Goal: Communication & Community: Answer question/provide support

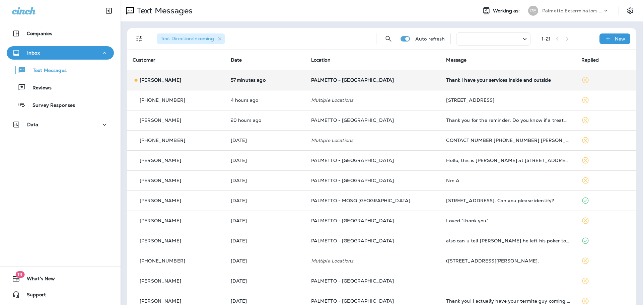
click at [474, 85] on td "Thank I have your services inside and outside" at bounding box center [508, 80] width 135 height 20
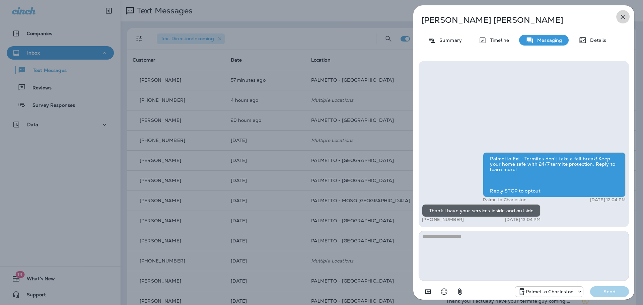
click at [622, 19] on icon "button" at bounding box center [623, 17] width 8 height 8
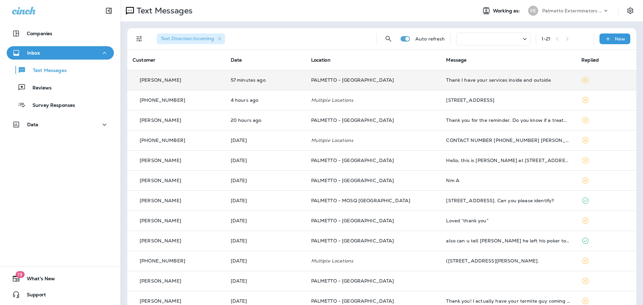
drag, startPoint x: 474, startPoint y: 83, endPoint x: 616, endPoint y: 82, distance: 142.0
click at [616, 82] on td at bounding box center [606, 80] width 60 height 20
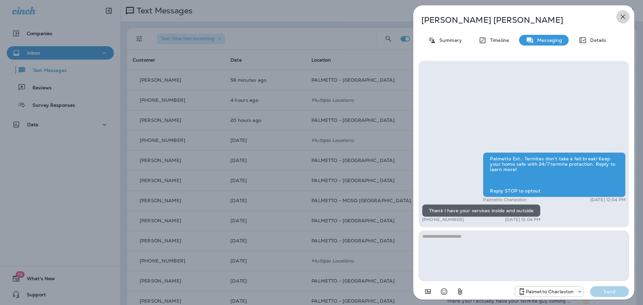
click at [625, 16] on icon "button" at bounding box center [623, 17] width 8 height 8
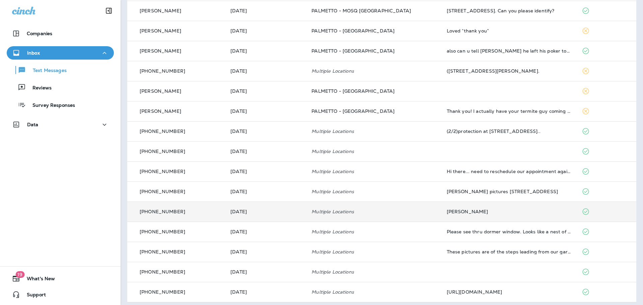
scroll to position [194, 0]
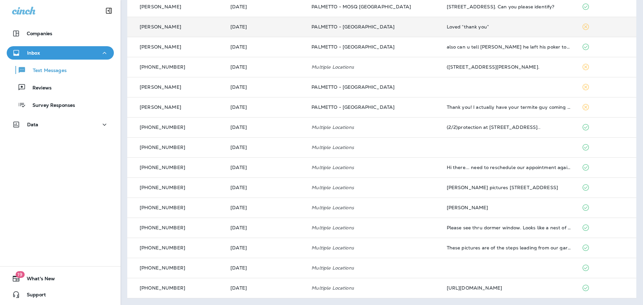
click at [598, 29] on td at bounding box center [606, 27] width 60 height 20
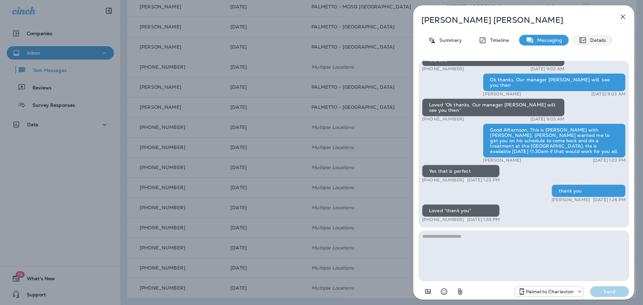
click at [594, 40] on p "Details" at bounding box center [596, 40] width 19 height 5
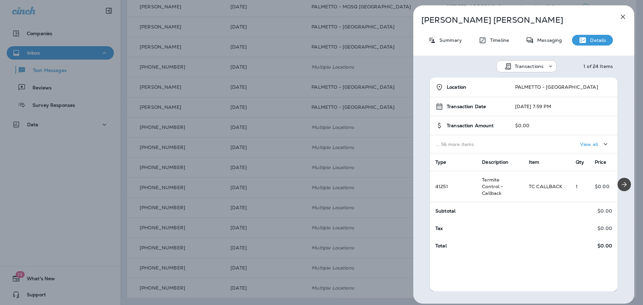
click at [625, 16] on icon "button" at bounding box center [623, 17] width 8 height 8
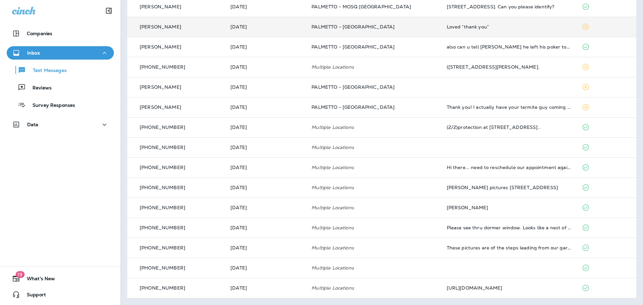
click at [493, 33] on td "Loved “thank you”" at bounding box center [508, 27] width 135 height 20
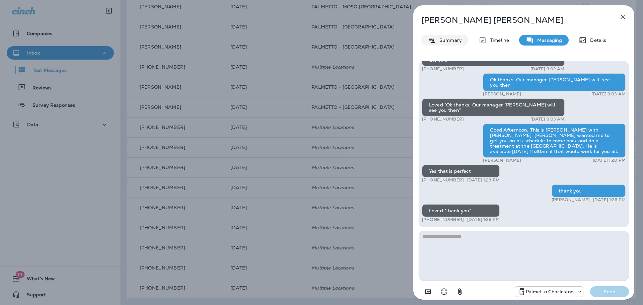
click at [445, 42] on p "Summary" at bounding box center [449, 40] width 26 height 5
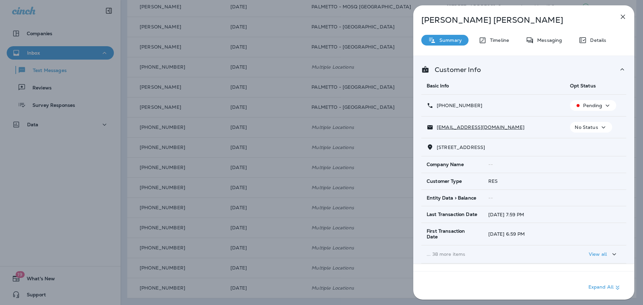
click at [621, 16] on icon "button" at bounding box center [623, 17] width 8 height 8
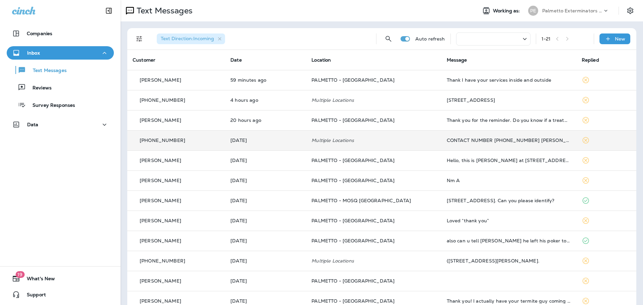
click at [501, 140] on div "CONTACT NUMBER [PHONE_NUMBER] [PERSON_NAME] THANKS" at bounding box center [509, 140] width 124 height 5
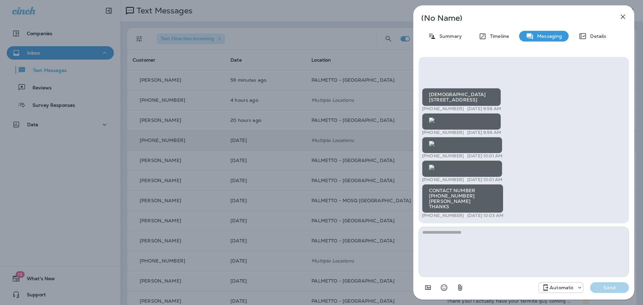
click at [619, 12] on button "button" at bounding box center [622, 16] width 13 height 13
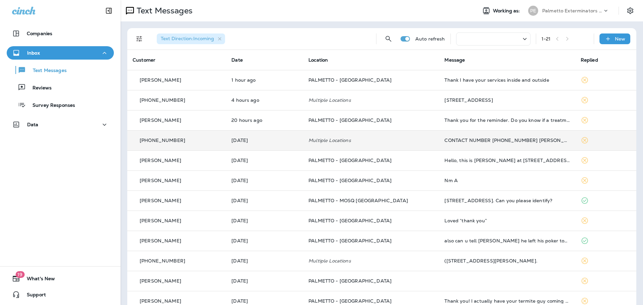
click at [469, 141] on div "CONTACT NUMBER [PHONE_NUMBER] [PERSON_NAME] THANKS" at bounding box center [506, 140] width 125 height 5
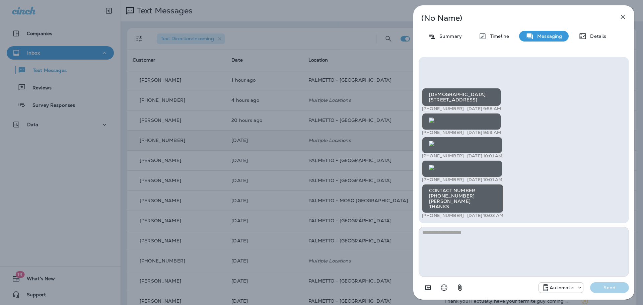
scroll to position [-577, 0]
click at [477, 232] on textarea at bounding box center [524, 252] width 210 height 50
click at [489, 249] on textarea at bounding box center [524, 252] width 210 height 50
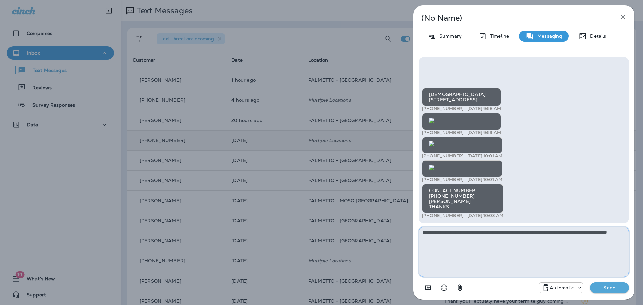
type textarea "**********"
click at [617, 288] on p "Send" at bounding box center [609, 288] width 28 height 6
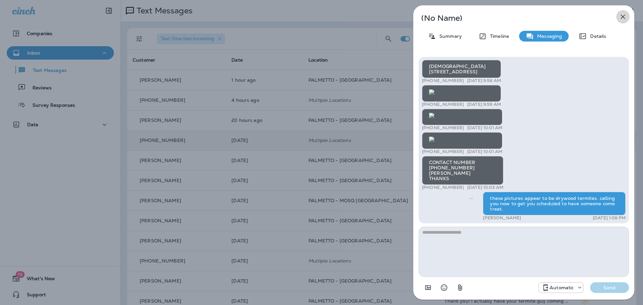
click at [622, 19] on icon "button" at bounding box center [623, 17] width 8 height 8
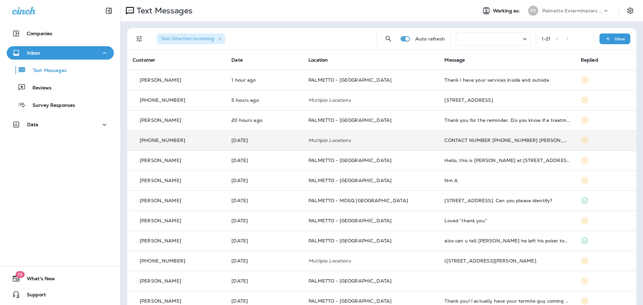
click at [515, 145] on td "CONTACT NUMBER [PHONE_NUMBER] [PERSON_NAME] THANKS" at bounding box center [507, 140] width 136 height 20
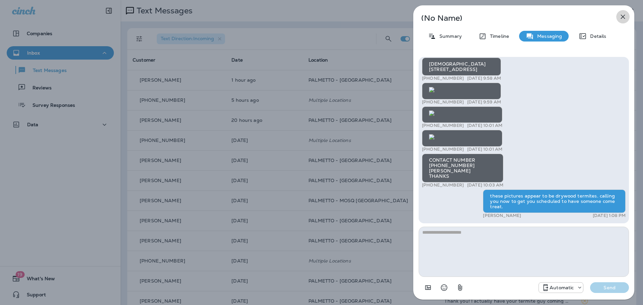
click at [626, 15] on icon "button" at bounding box center [623, 17] width 8 height 8
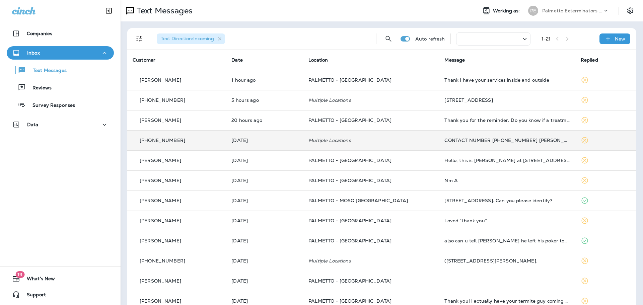
click at [458, 142] on div "CONTACT NUMBER [PHONE_NUMBER] [PERSON_NAME] THANKS" at bounding box center [506, 140] width 125 height 5
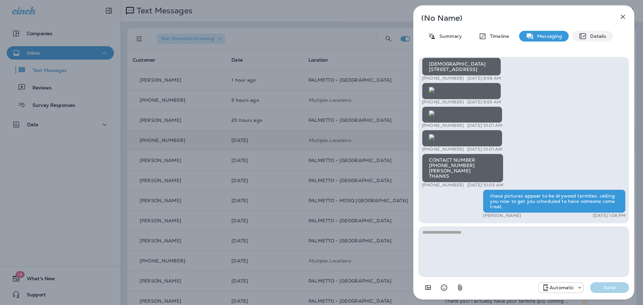
click at [597, 38] on p "Details" at bounding box center [596, 35] width 19 height 5
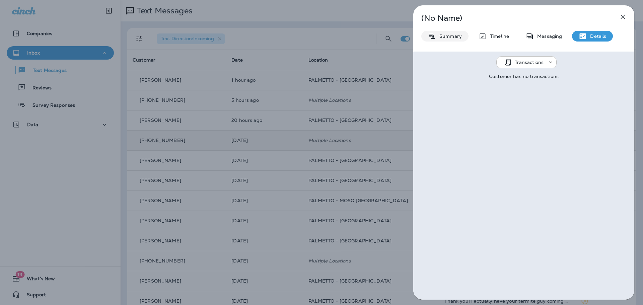
click at [449, 36] on p "Summary" at bounding box center [449, 35] width 26 height 5
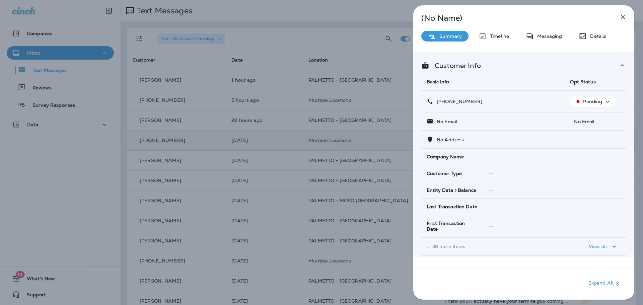
click at [606, 101] on icon "button" at bounding box center [608, 101] width 4 height 2
click at [565, 26] on div "(No Name) Summary Timeline Messaging Details Customer Info Basic Info Opt Statu…" at bounding box center [523, 152] width 221 height 294
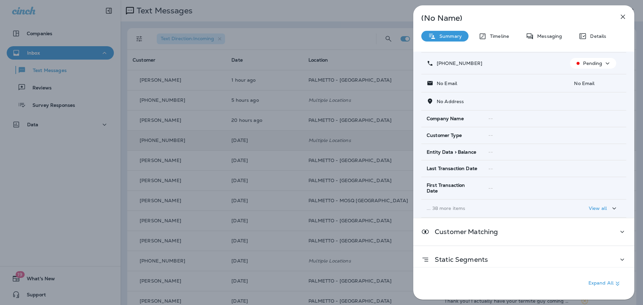
scroll to position [39, 0]
click at [612, 207] on icon "button" at bounding box center [614, 208] width 4 height 2
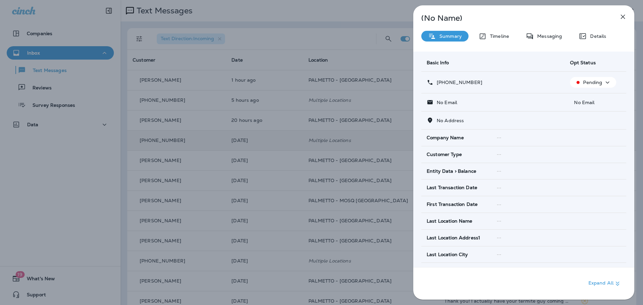
scroll to position [0, 0]
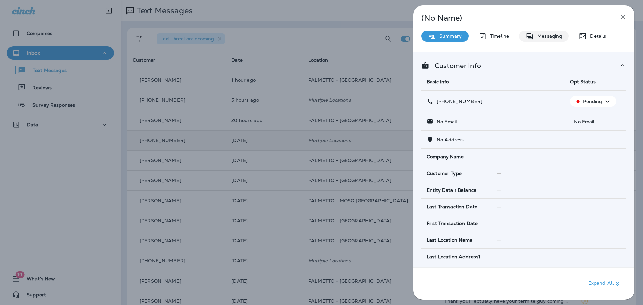
click at [543, 32] on div "Messaging" at bounding box center [544, 36] width 50 height 11
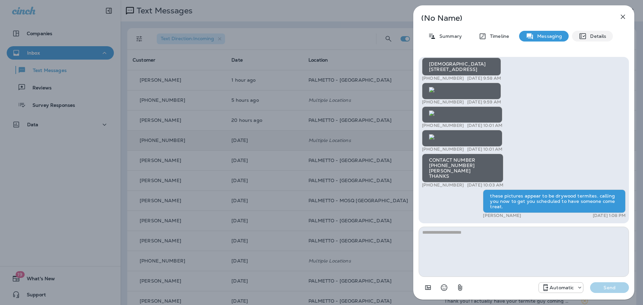
click at [599, 36] on p "Details" at bounding box center [596, 35] width 19 height 5
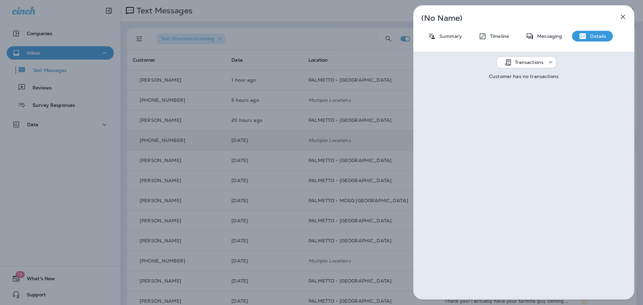
click at [549, 63] on use at bounding box center [550, 62] width 3 height 2
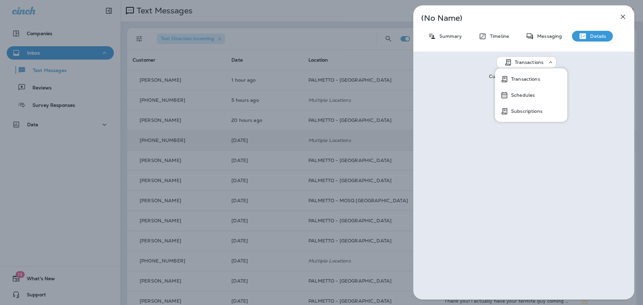
click at [510, 18] on p "(No Name)" at bounding box center [512, 17] width 183 height 5
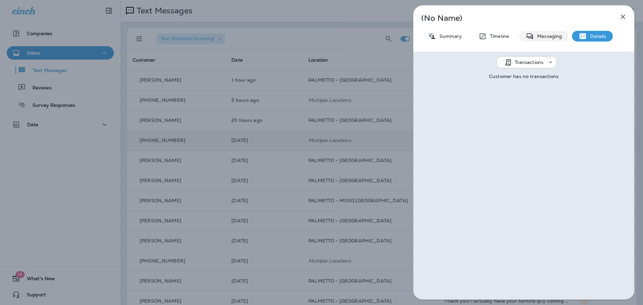
click at [553, 39] on p "Messaging" at bounding box center [548, 35] width 28 height 5
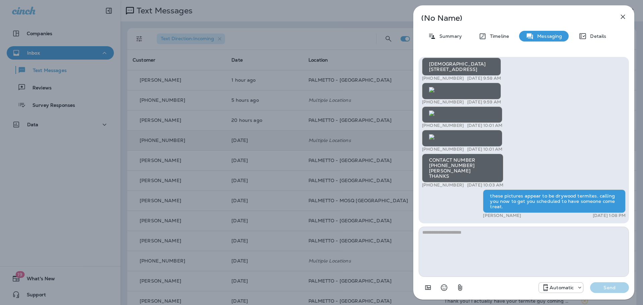
click at [625, 15] on icon "button" at bounding box center [623, 17] width 8 height 8
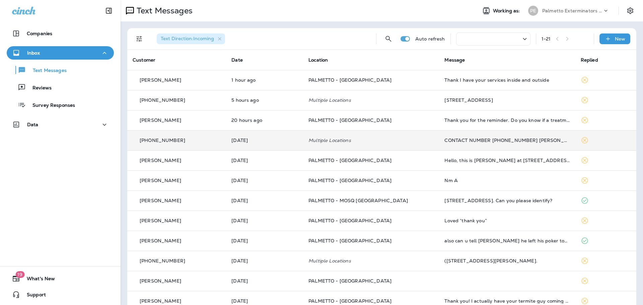
click at [474, 143] on td "CONTACT NUMBER [PHONE_NUMBER] [PERSON_NAME] THANKS" at bounding box center [507, 140] width 136 height 20
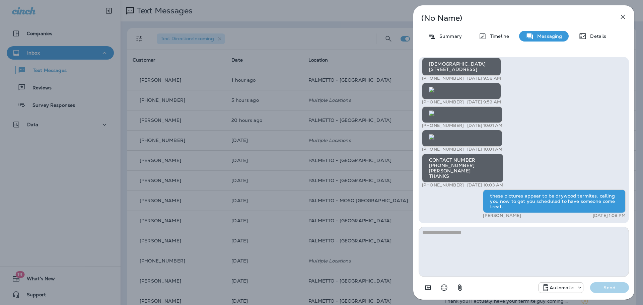
click at [627, 15] on icon "button" at bounding box center [623, 17] width 8 height 8
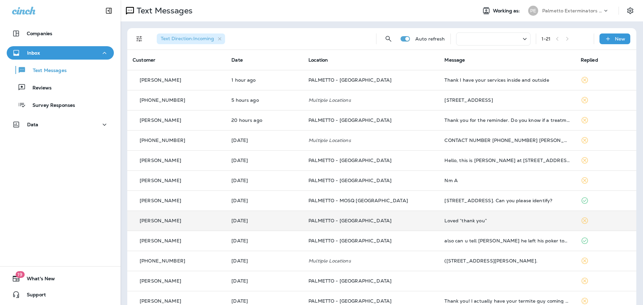
click at [469, 220] on div "Loved “thank you”" at bounding box center [506, 220] width 125 height 5
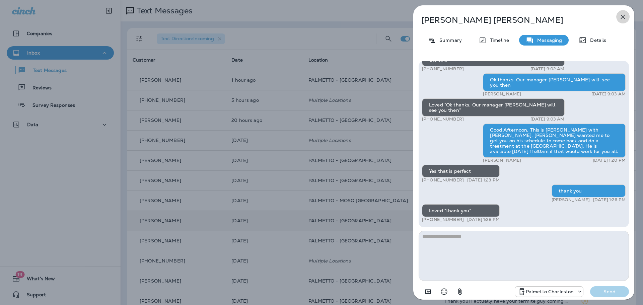
click at [618, 18] on button "button" at bounding box center [622, 16] width 13 height 13
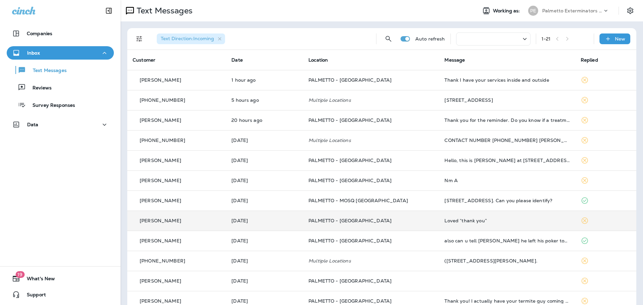
click at [386, 228] on td "PALMETTO - [GEOGRAPHIC_DATA]" at bounding box center [371, 221] width 136 height 20
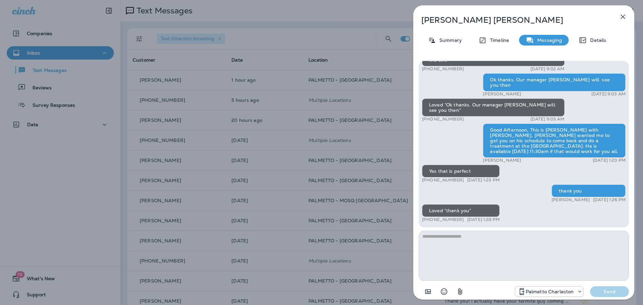
click at [623, 16] on icon "button" at bounding box center [623, 17] width 4 height 4
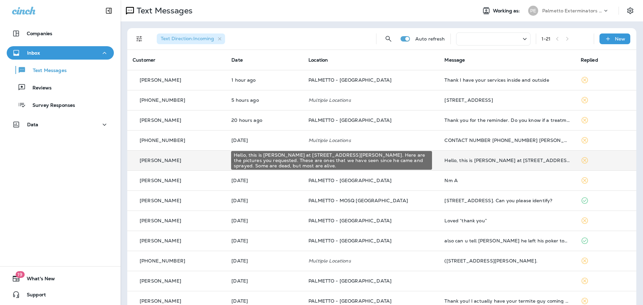
click at [444, 161] on div "Hello, this is [PERSON_NAME] at [STREET_ADDRESS][PERSON_NAME]. Here are the pic…" at bounding box center [506, 160] width 125 height 5
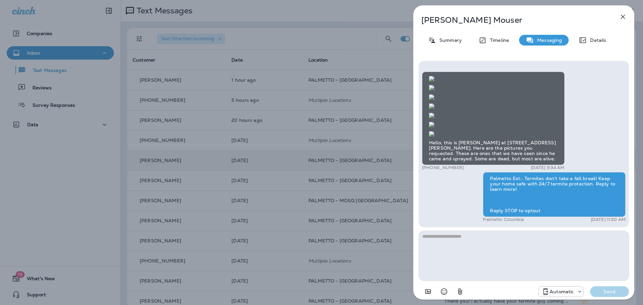
scroll to position [-67, 0]
click at [621, 15] on icon "button" at bounding box center [623, 17] width 4 height 4
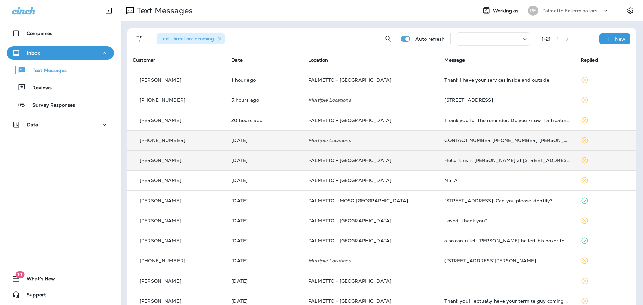
click at [487, 140] on div "CONTACT NUMBER [PHONE_NUMBER] [PERSON_NAME] THANKS" at bounding box center [506, 140] width 125 height 5
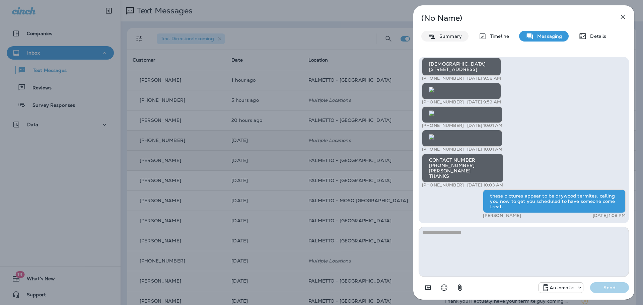
click at [449, 38] on p "Summary" at bounding box center [449, 35] width 26 height 5
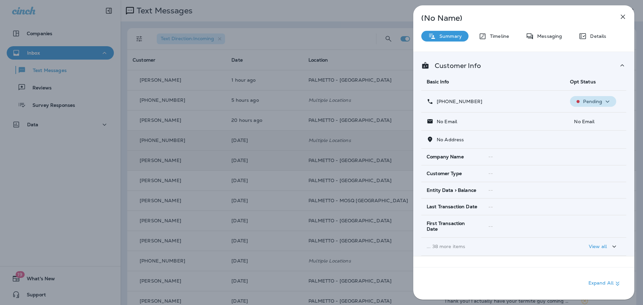
click at [606, 104] on icon "button" at bounding box center [607, 101] width 8 height 8
click at [593, 62] on div "Customer Info" at bounding box center [523, 65] width 205 height 8
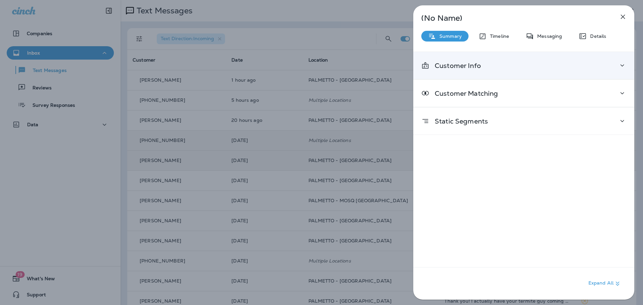
click at [623, 69] on icon at bounding box center [622, 65] width 8 height 8
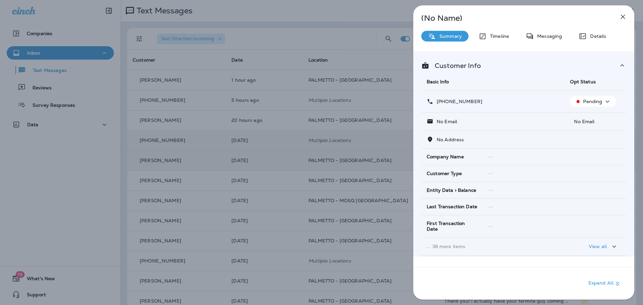
click at [620, 66] on icon at bounding box center [622, 65] width 8 height 8
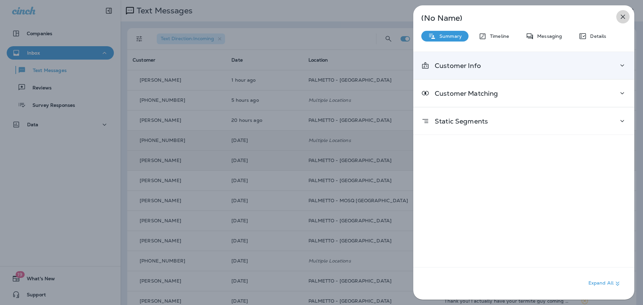
click at [622, 16] on icon "button" at bounding box center [623, 17] width 4 height 4
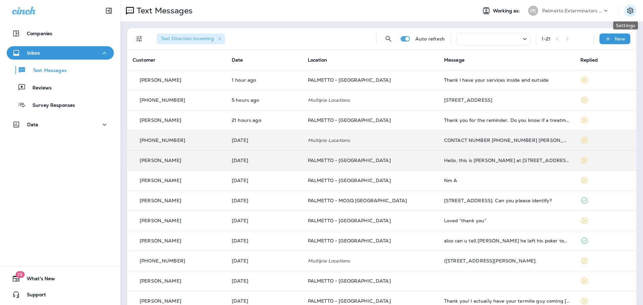
click at [625, 5] on button "Settings" at bounding box center [630, 11] width 12 height 12
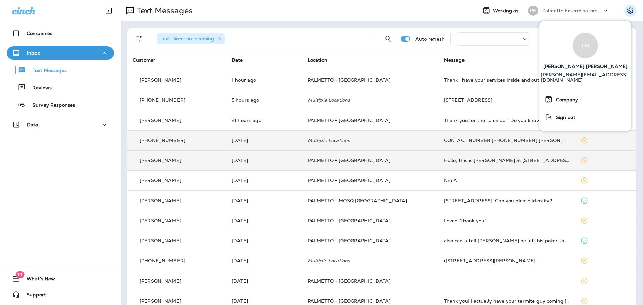
click at [437, 16] on div "Text Messages" at bounding box center [296, 10] width 351 height 13
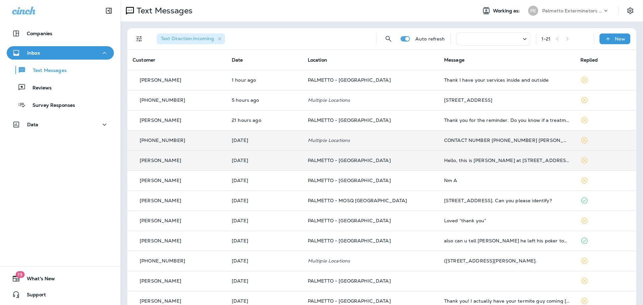
click at [580, 141] on icon at bounding box center [584, 140] width 8 height 8
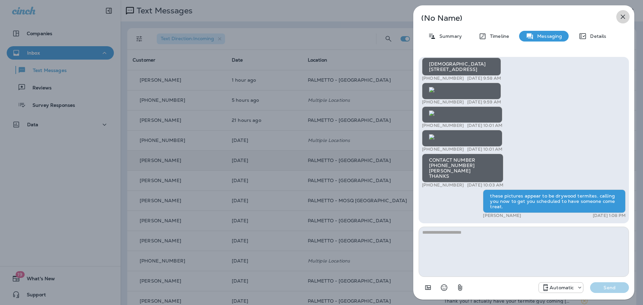
click at [625, 14] on icon "button" at bounding box center [623, 17] width 8 height 8
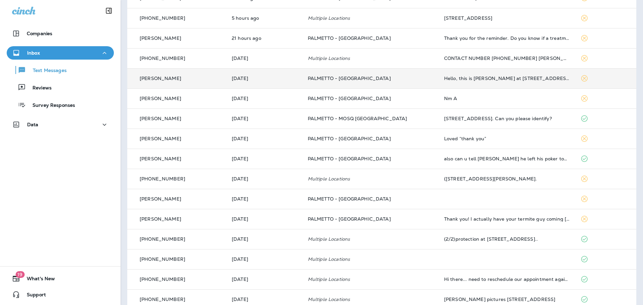
scroll to position [100, 0]
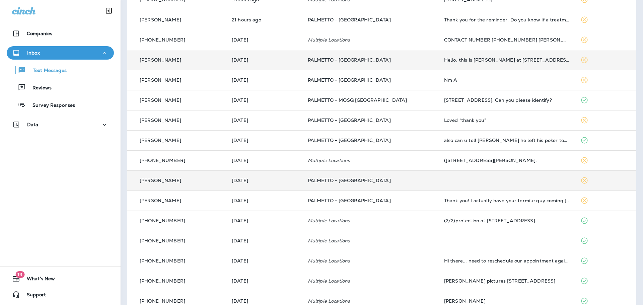
click at [477, 185] on td at bounding box center [507, 180] width 136 height 20
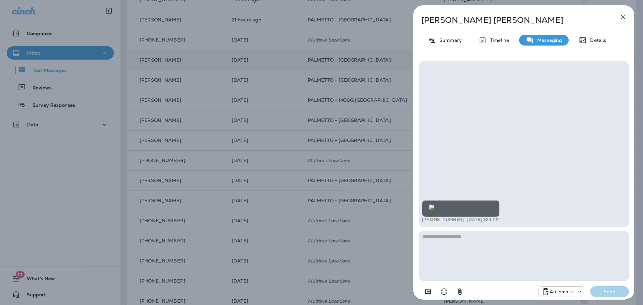
click at [620, 16] on icon "button" at bounding box center [623, 17] width 8 height 8
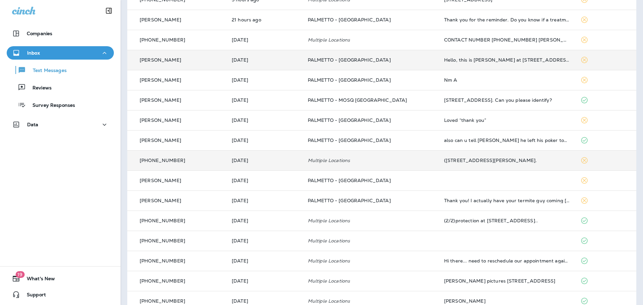
click at [464, 165] on td "([STREET_ADDRESS][PERSON_NAME]." at bounding box center [507, 160] width 136 height 20
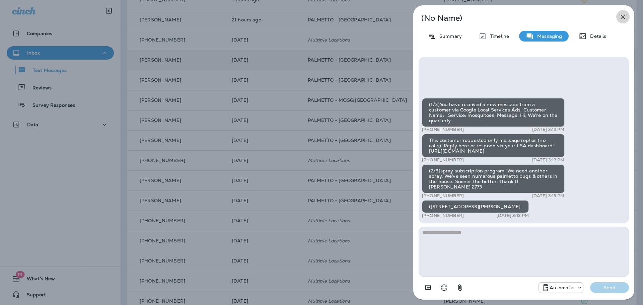
click at [620, 18] on icon "button" at bounding box center [623, 17] width 8 height 8
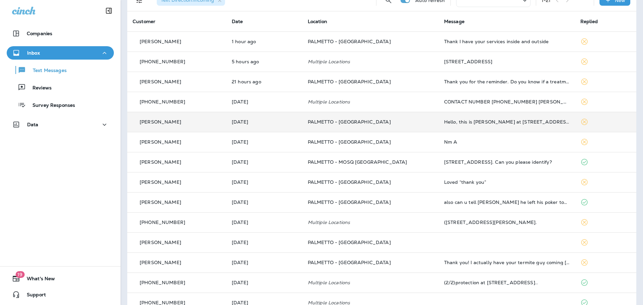
scroll to position [33, 0]
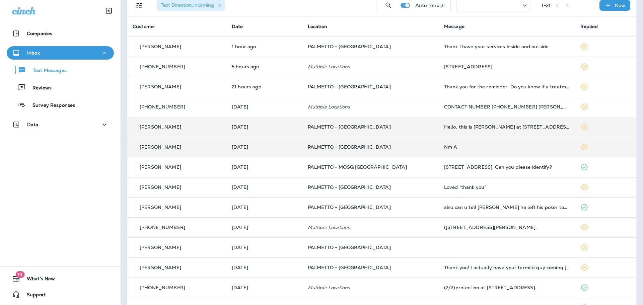
click at [500, 152] on td "Nm A" at bounding box center [507, 147] width 136 height 20
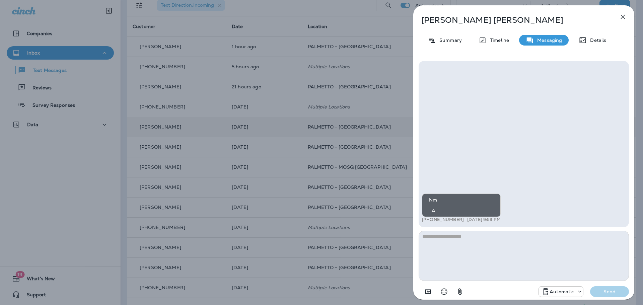
click at [625, 16] on icon "button" at bounding box center [623, 17] width 8 height 8
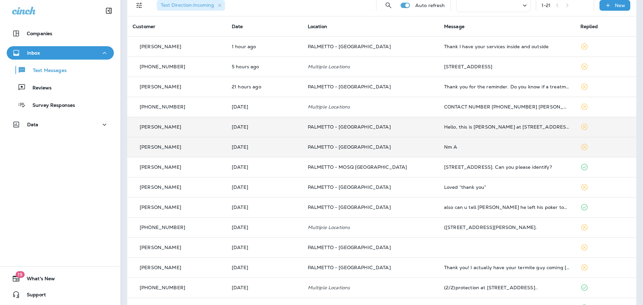
click at [558, 151] on td "Nm A" at bounding box center [507, 147] width 136 height 20
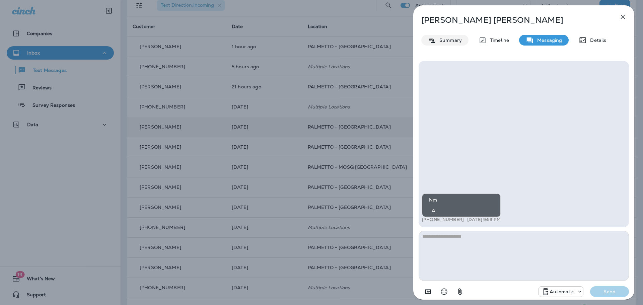
click at [437, 42] on p "Summary" at bounding box center [449, 40] width 26 height 5
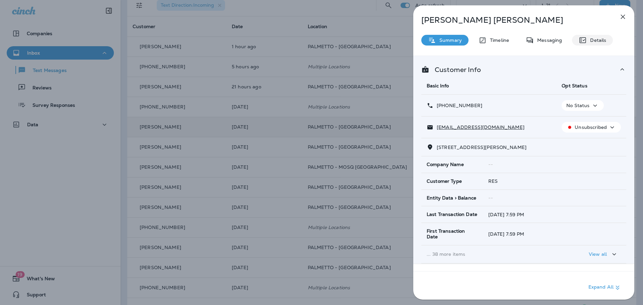
click at [592, 40] on p "Details" at bounding box center [596, 40] width 19 height 5
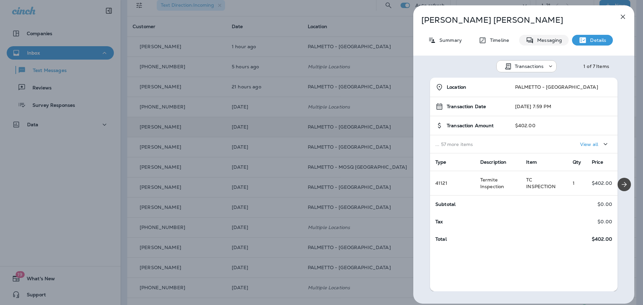
click at [551, 40] on p "Messaging" at bounding box center [548, 40] width 28 height 5
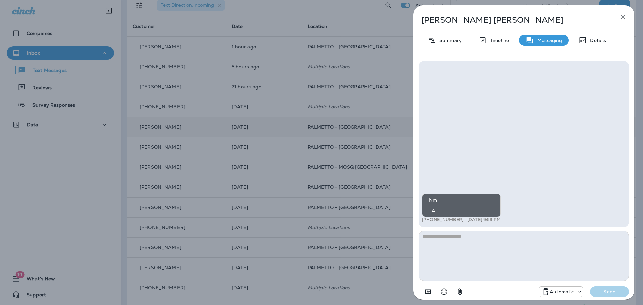
click at [623, 18] on icon "button" at bounding box center [623, 17] width 8 height 8
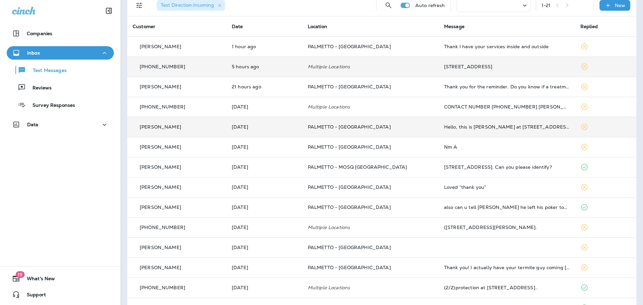
click at [496, 64] on div "[STREET_ADDRESS]" at bounding box center [507, 66] width 126 height 5
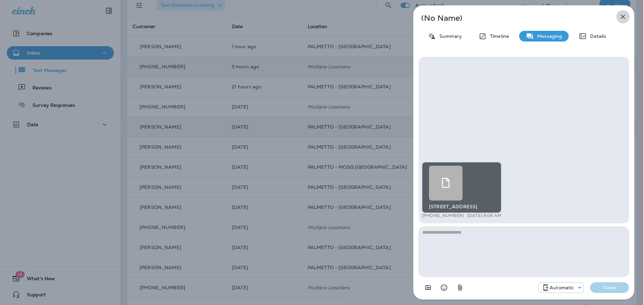
click at [625, 19] on icon "button" at bounding box center [623, 17] width 8 height 8
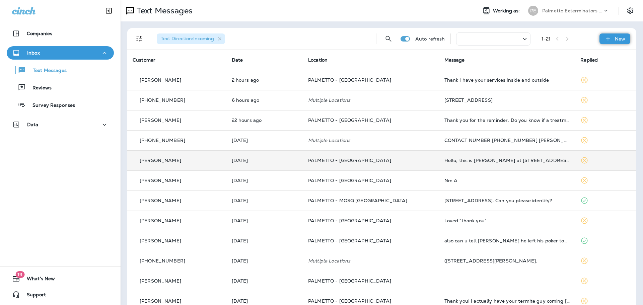
click at [604, 39] on icon at bounding box center [607, 38] width 7 height 7
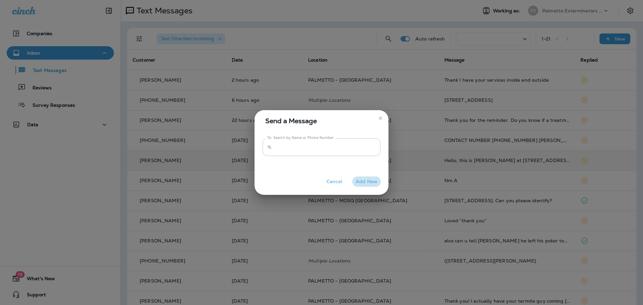
click at [364, 179] on button "Add New" at bounding box center [366, 181] width 28 height 10
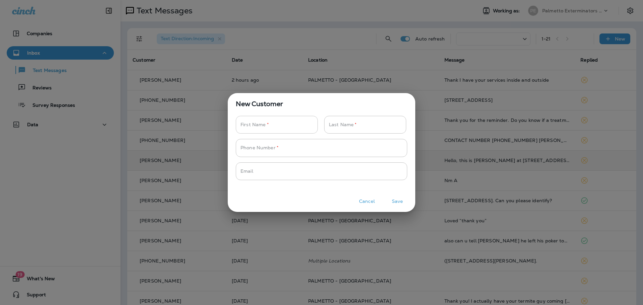
click at [279, 126] on input "Phone Number   *" at bounding box center [273, 125] width 75 height 18
type input "*****"
click at [353, 121] on input "Phone Number   *" at bounding box center [361, 125] width 75 height 18
type input "******"
paste input "**********"
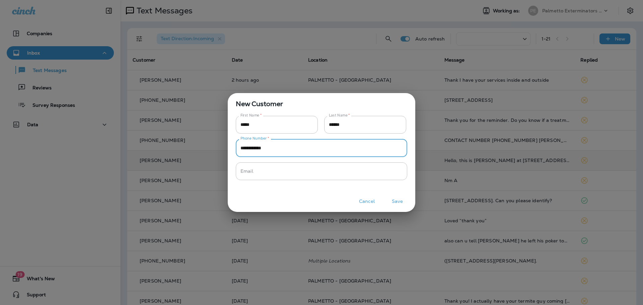
click at [397, 204] on button "Save" at bounding box center [397, 201] width 25 height 10
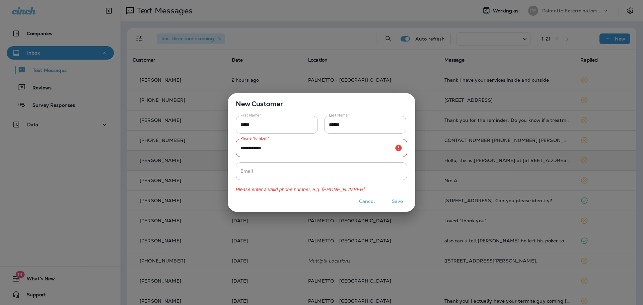
click at [282, 147] on input "**********" at bounding box center [314, 148] width 156 height 18
click at [263, 147] on input "**********" at bounding box center [314, 148] width 156 height 18
click at [252, 147] on input "**********" at bounding box center [314, 148] width 156 height 18
click at [240, 149] on input "**********" at bounding box center [314, 148] width 156 height 18
type input "**********"
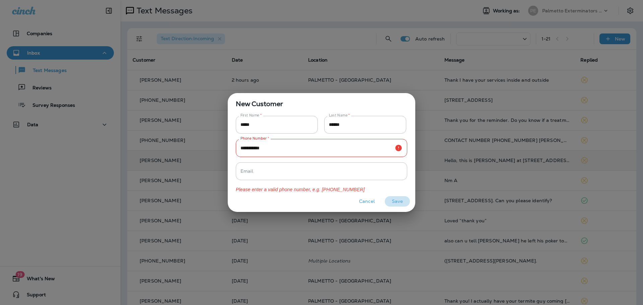
click at [397, 203] on button "Save" at bounding box center [397, 201] width 25 height 10
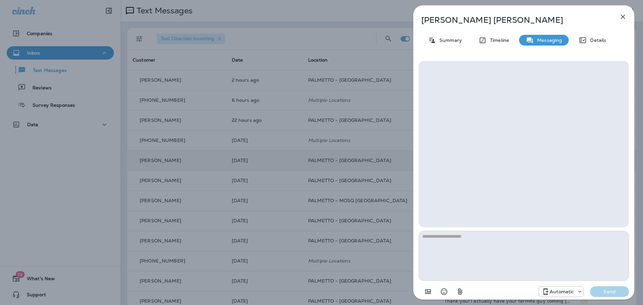
click at [478, 240] on textarea at bounding box center [524, 256] width 210 height 50
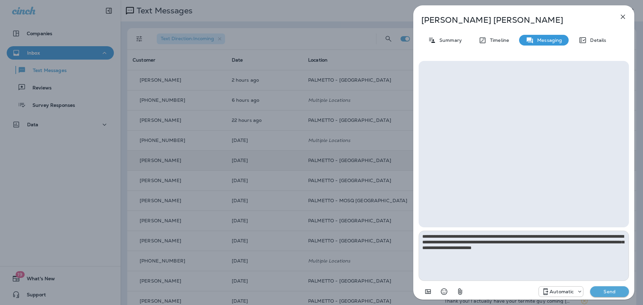
type textarea "**********"
click at [617, 288] on button "Send" at bounding box center [609, 291] width 39 height 11
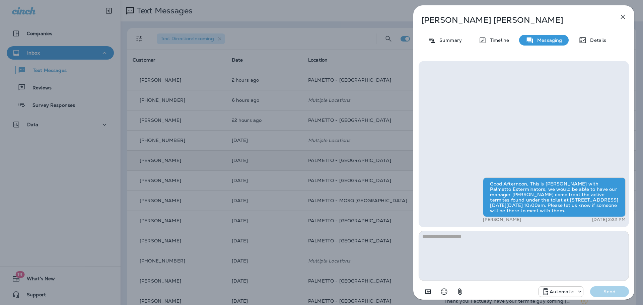
click at [622, 17] on icon "button" at bounding box center [623, 17] width 8 height 8
